Goal: Task Accomplishment & Management: Manage account settings

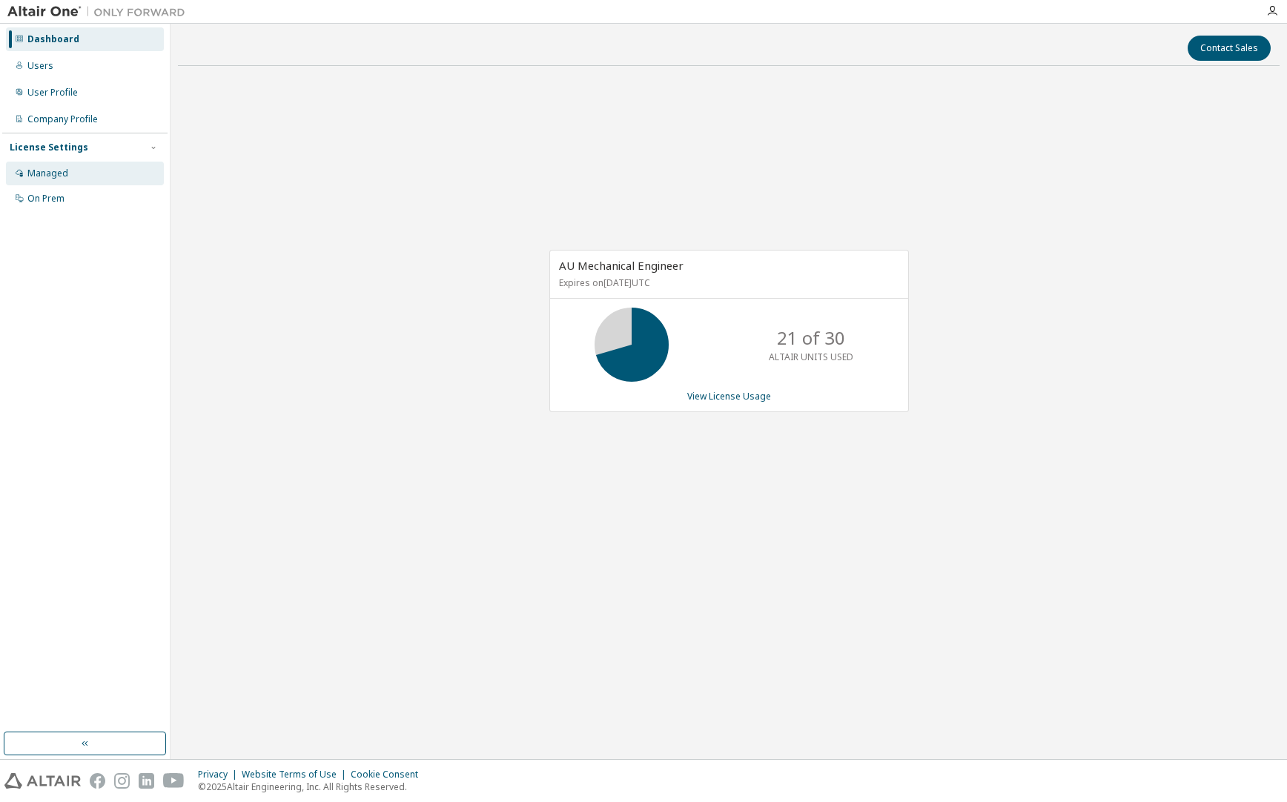
click at [39, 173] on div "Managed" at bounding box center [47, 174] width 41 height 12
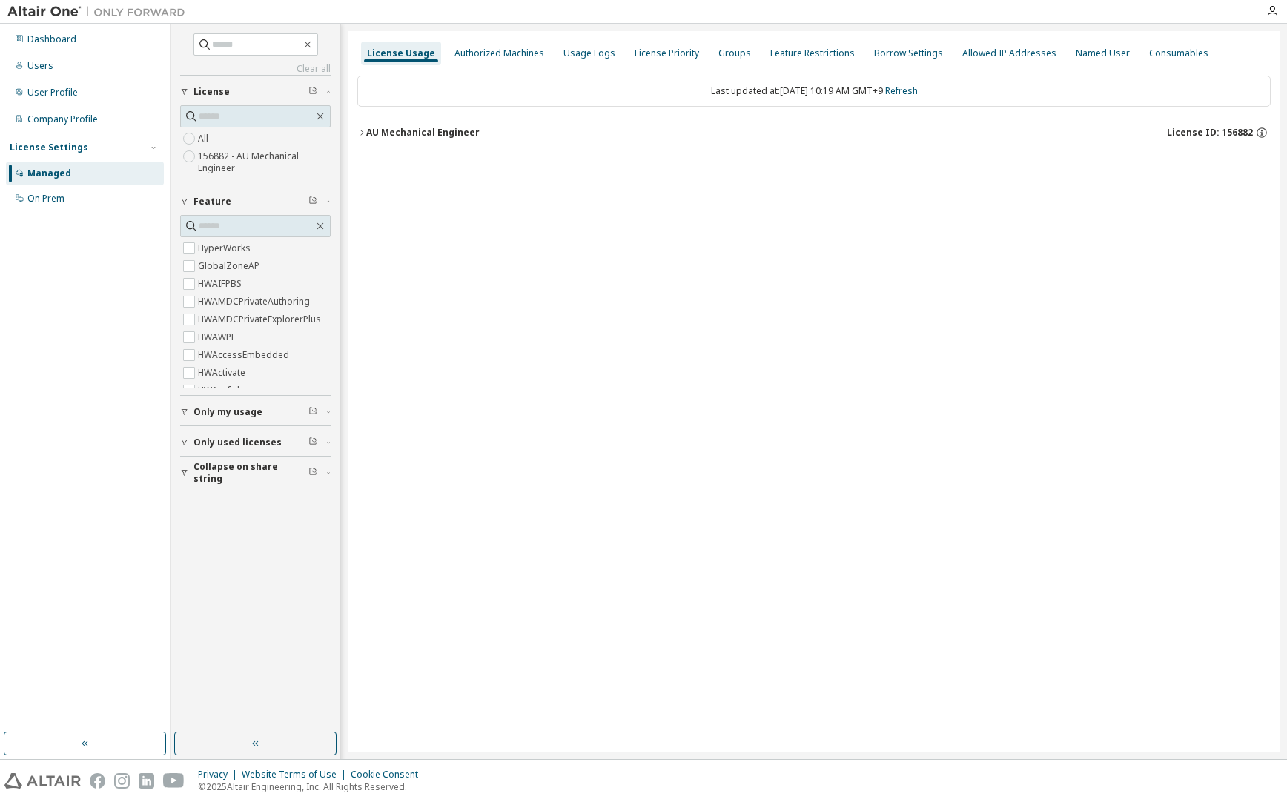
click at [362, 136] on icon "button" at bounding box center [361, 132] width 9 height 9
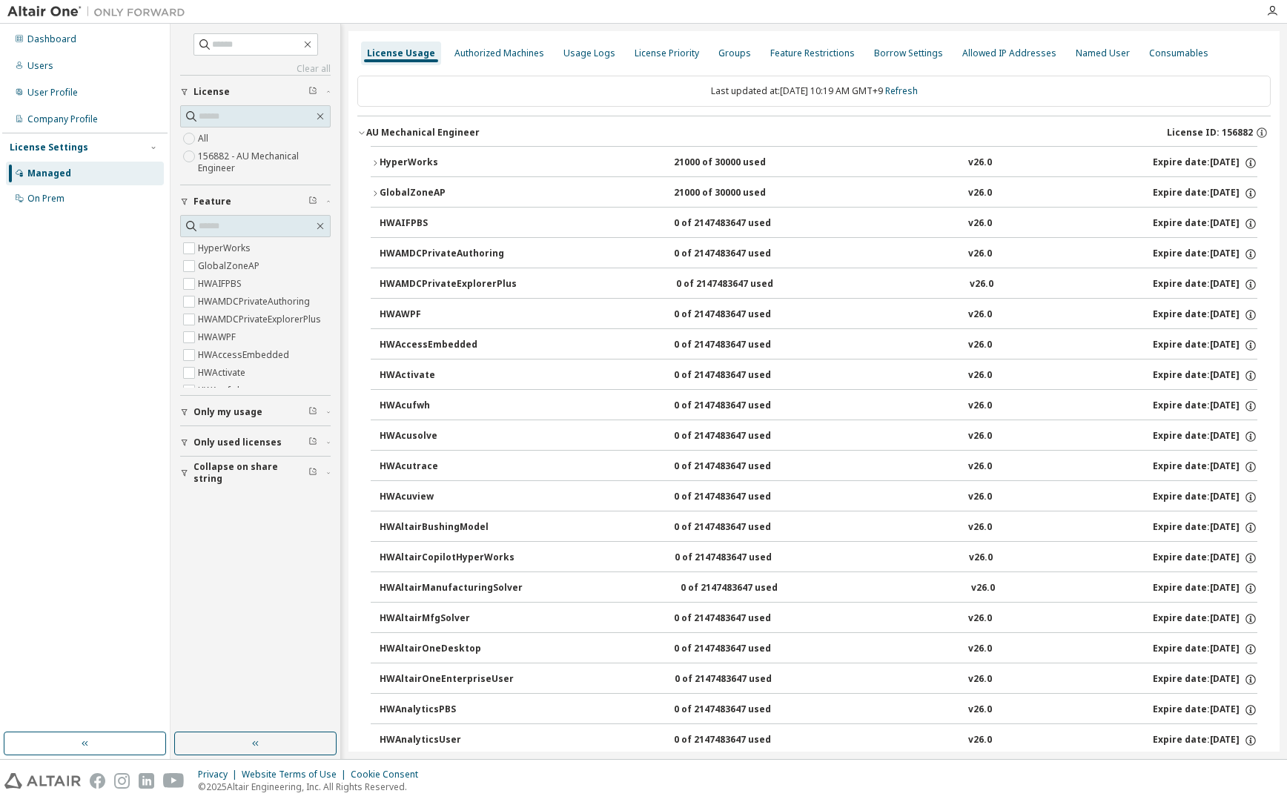
click at [380, 163] on div "HyperWorks" at bounding box center [445, 162] width 133 height 13
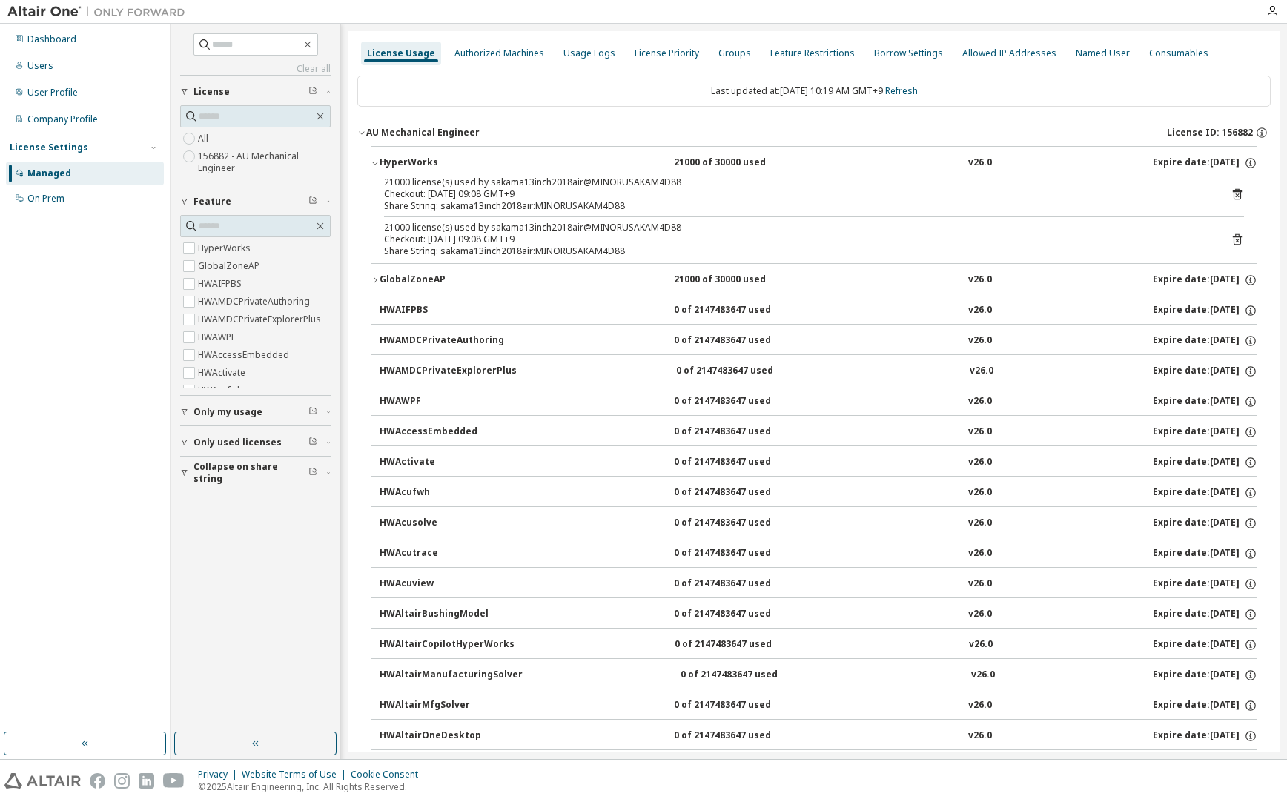
click at [1231, 193] on icon at bounding box center [1236, 194] width 13 height 13
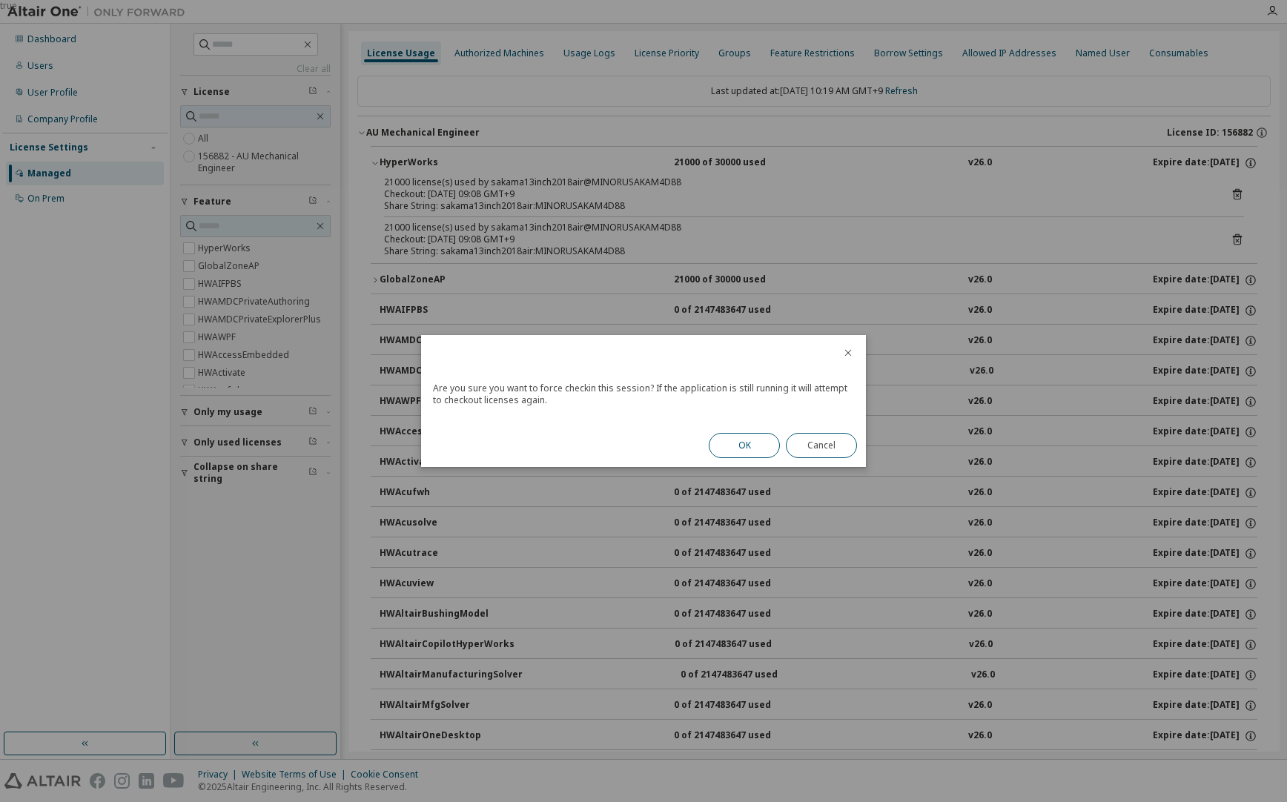
click at [763, 443] on button "OK" at bounding box center [744, 445] width 71 height 25
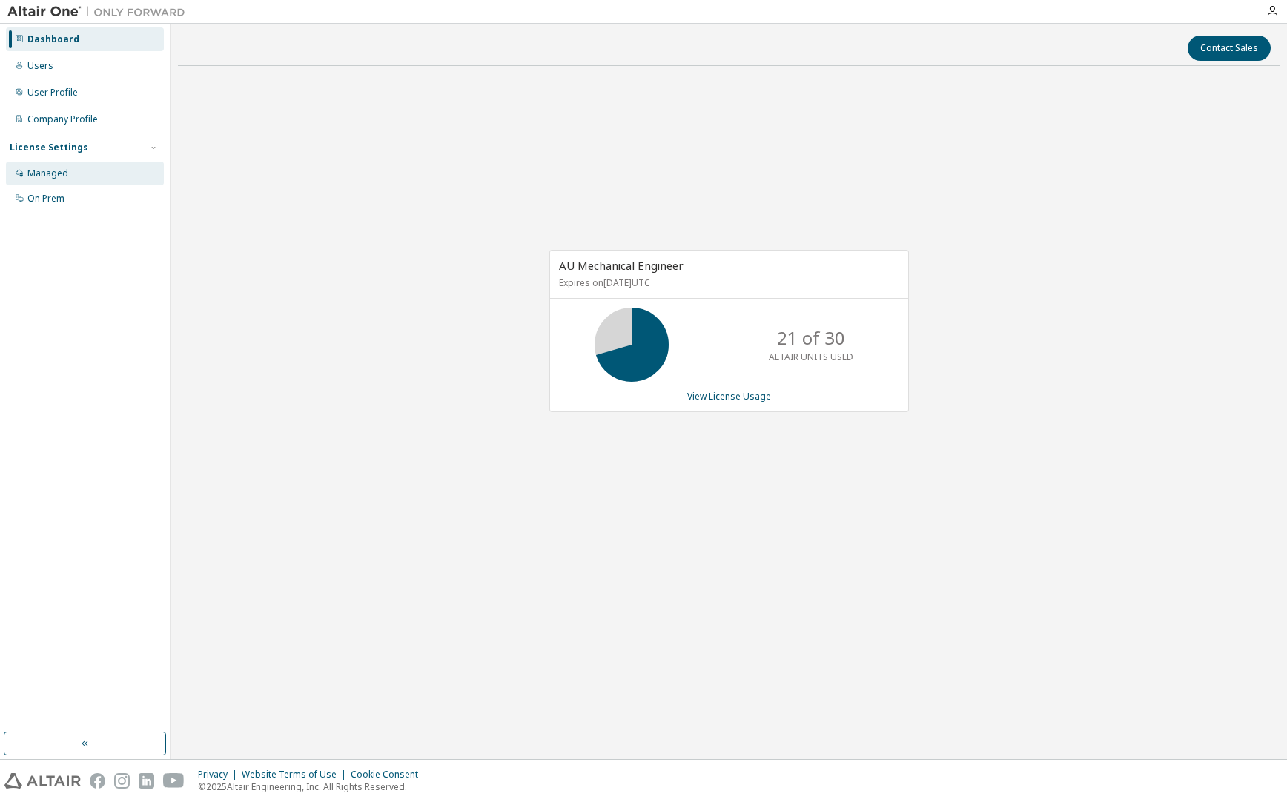
click at [79, 180] on div "Managed" at bounding box center [85, 174] width 158 height 24
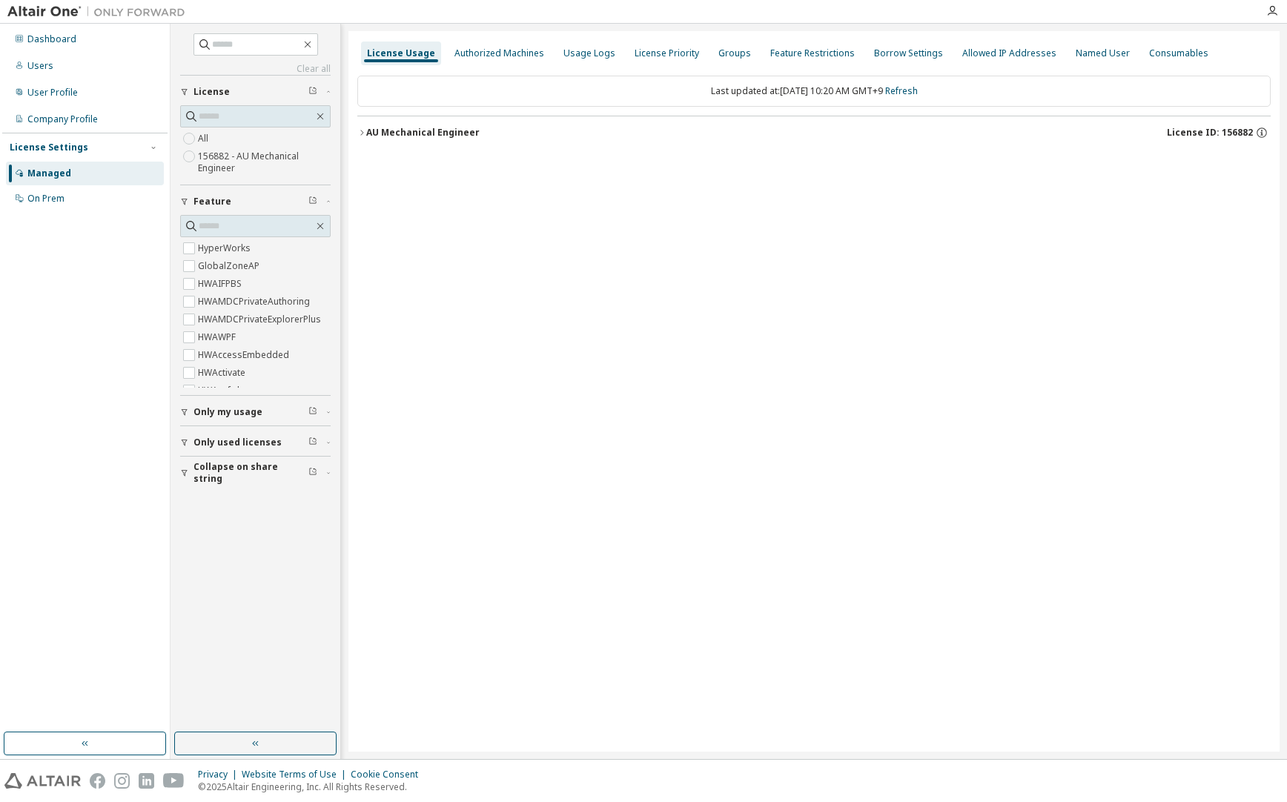
click at [367, 133] on div "AU Mechanical Engineer" at bounding box center [422, 133] width 113 height 12
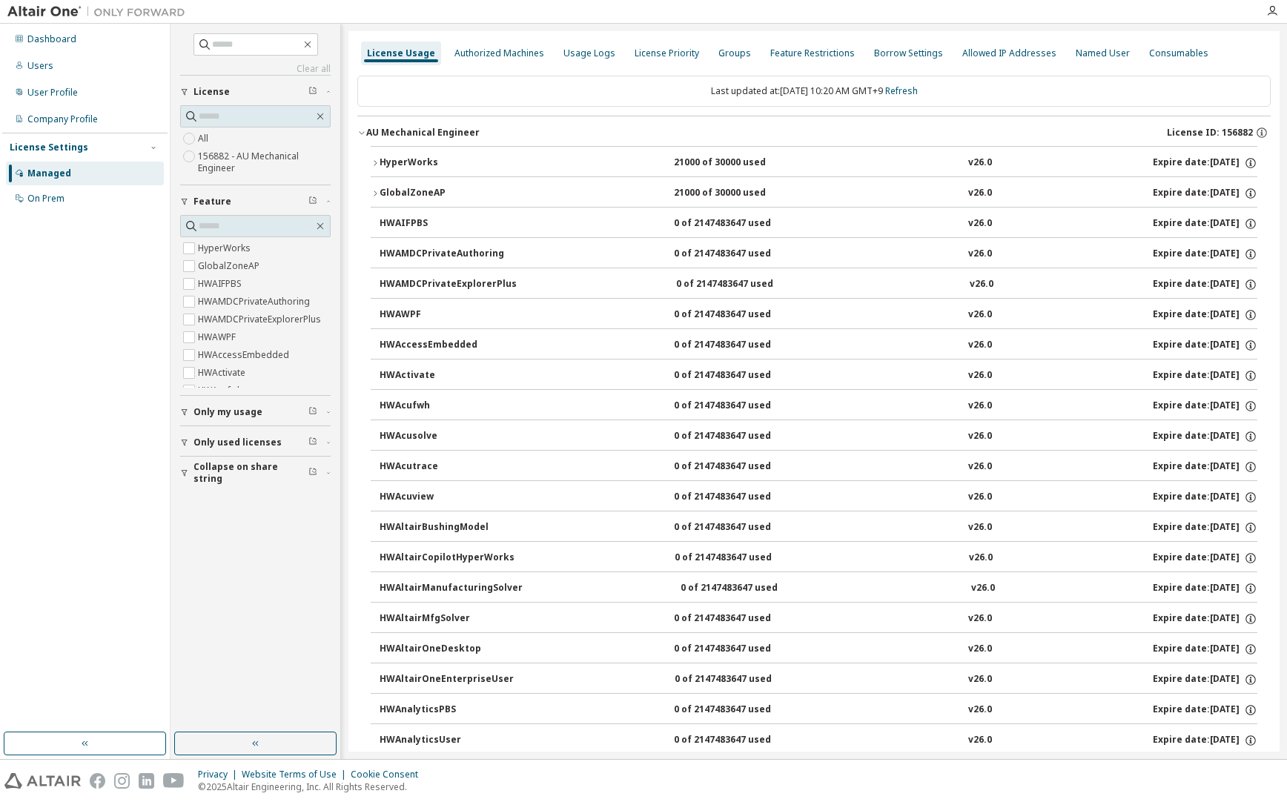
click at [379, 162] on div "HyperWorks" at bounding box center [445, 162] width 133 height 13
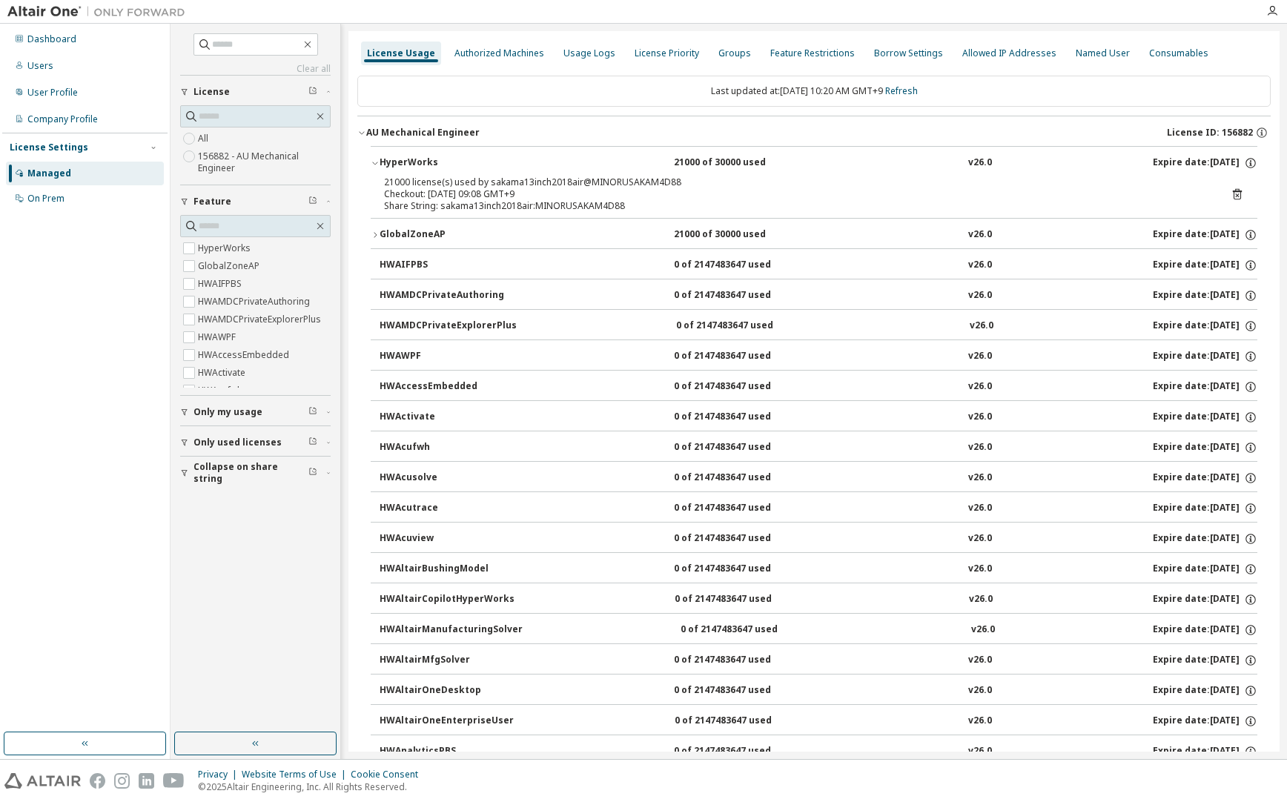
click at [1233, 196] on icon at bounding box center [1237, 194] width 9 height 11
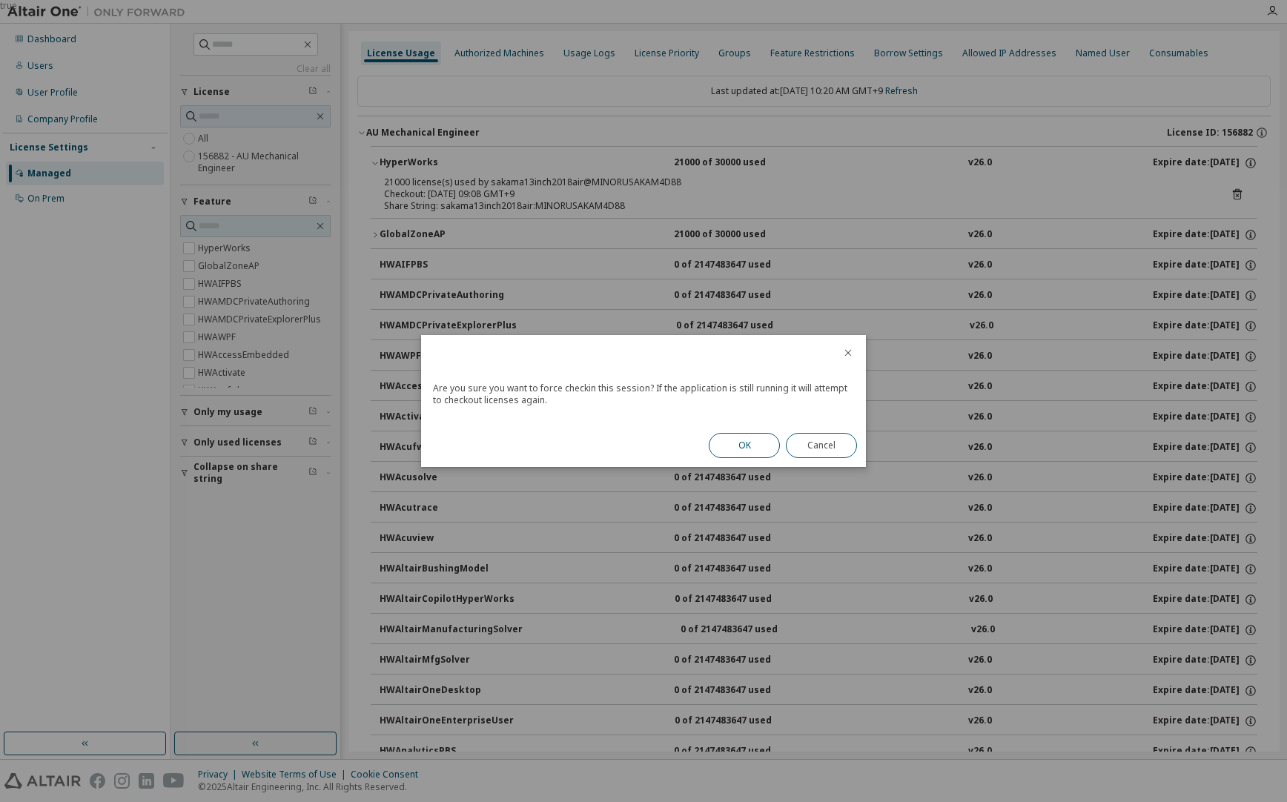
click at [763, 442] on button "OK" at bounding box center [744, 445] width 71 height 25
